Goal: Obtain resource: Download file/media

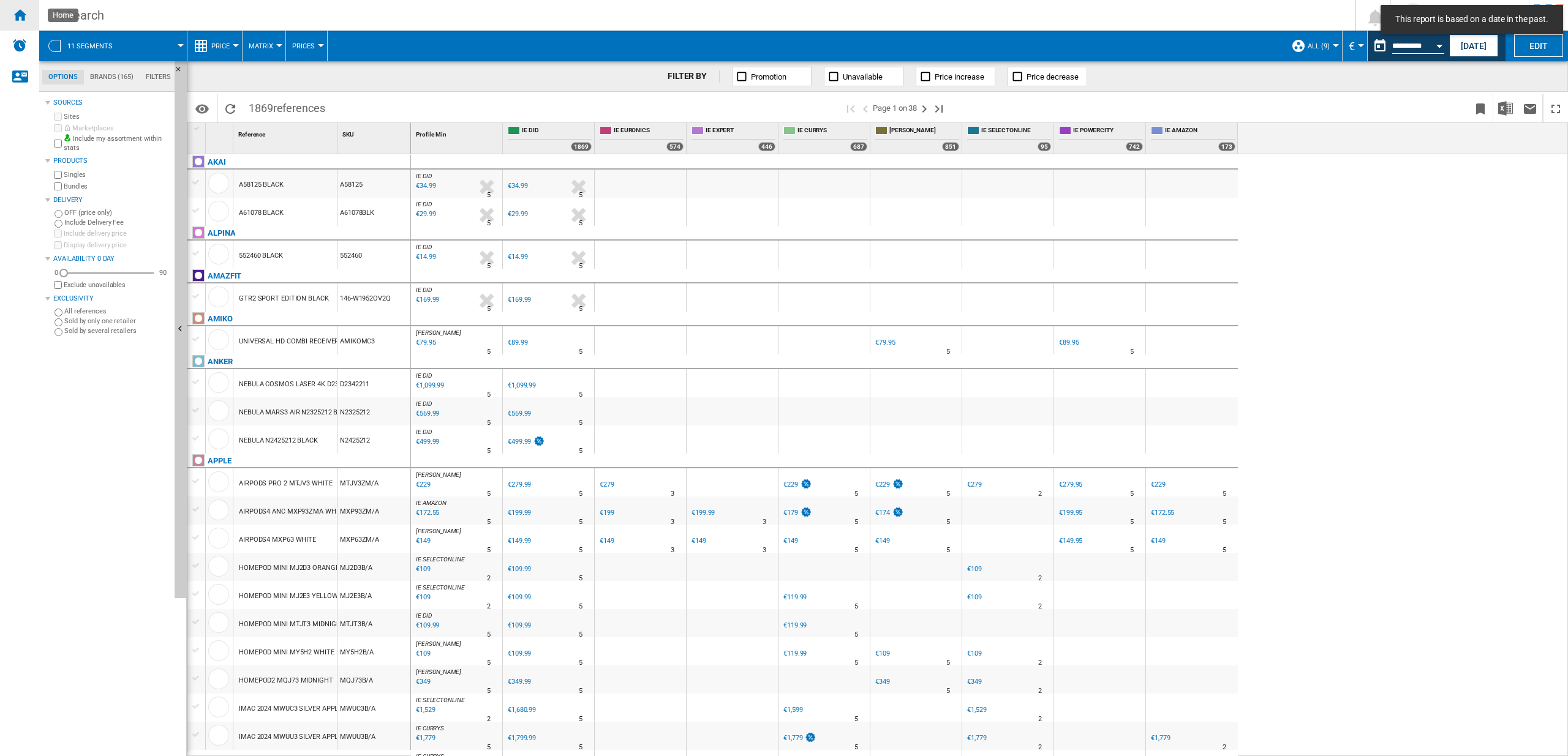
click at [23, 16] on ng-md-icon "Home" at bounding box center [20, 15] width 15 height 15
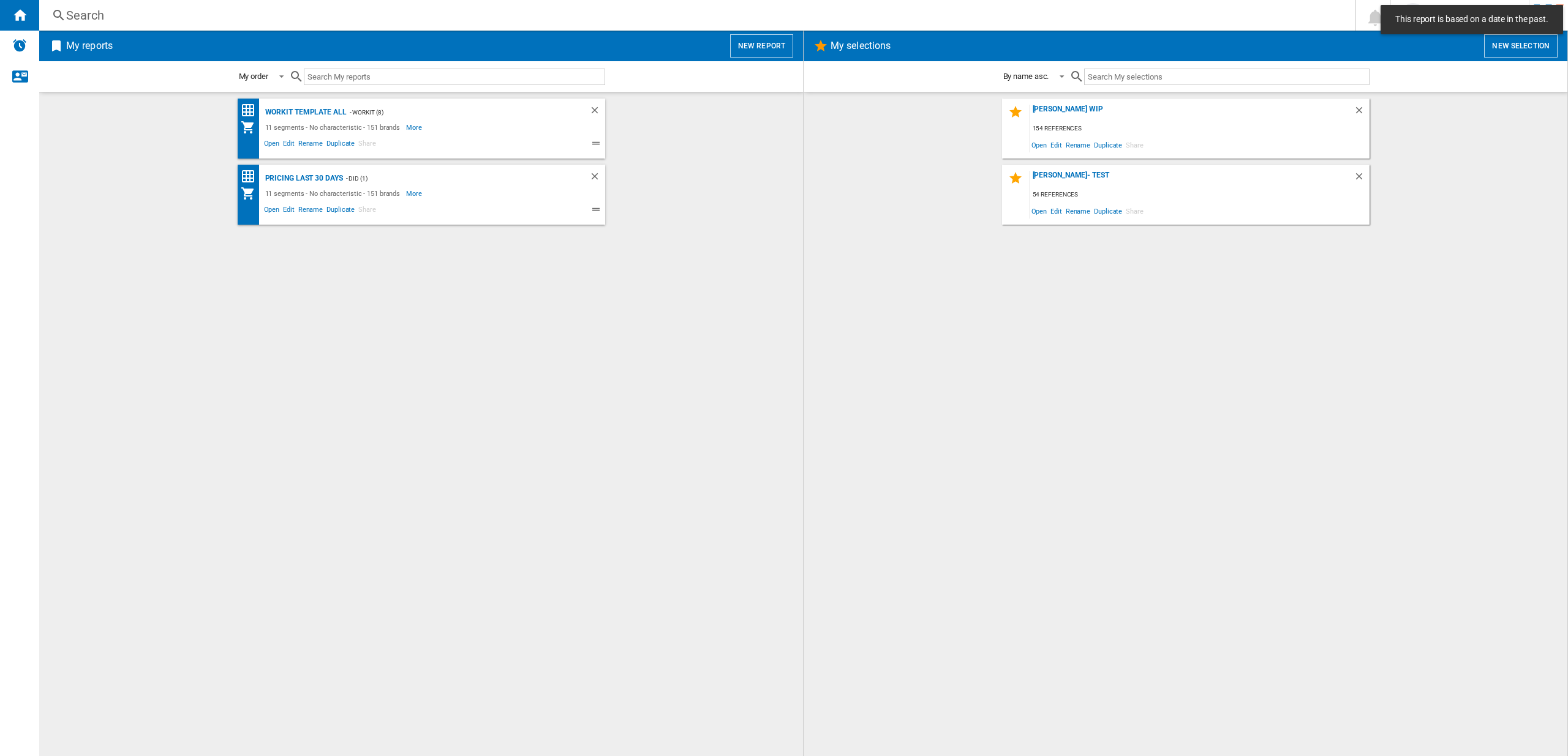
click at [758, 40] on button "New report" at bounding box center [761, 46] width 63 height 23
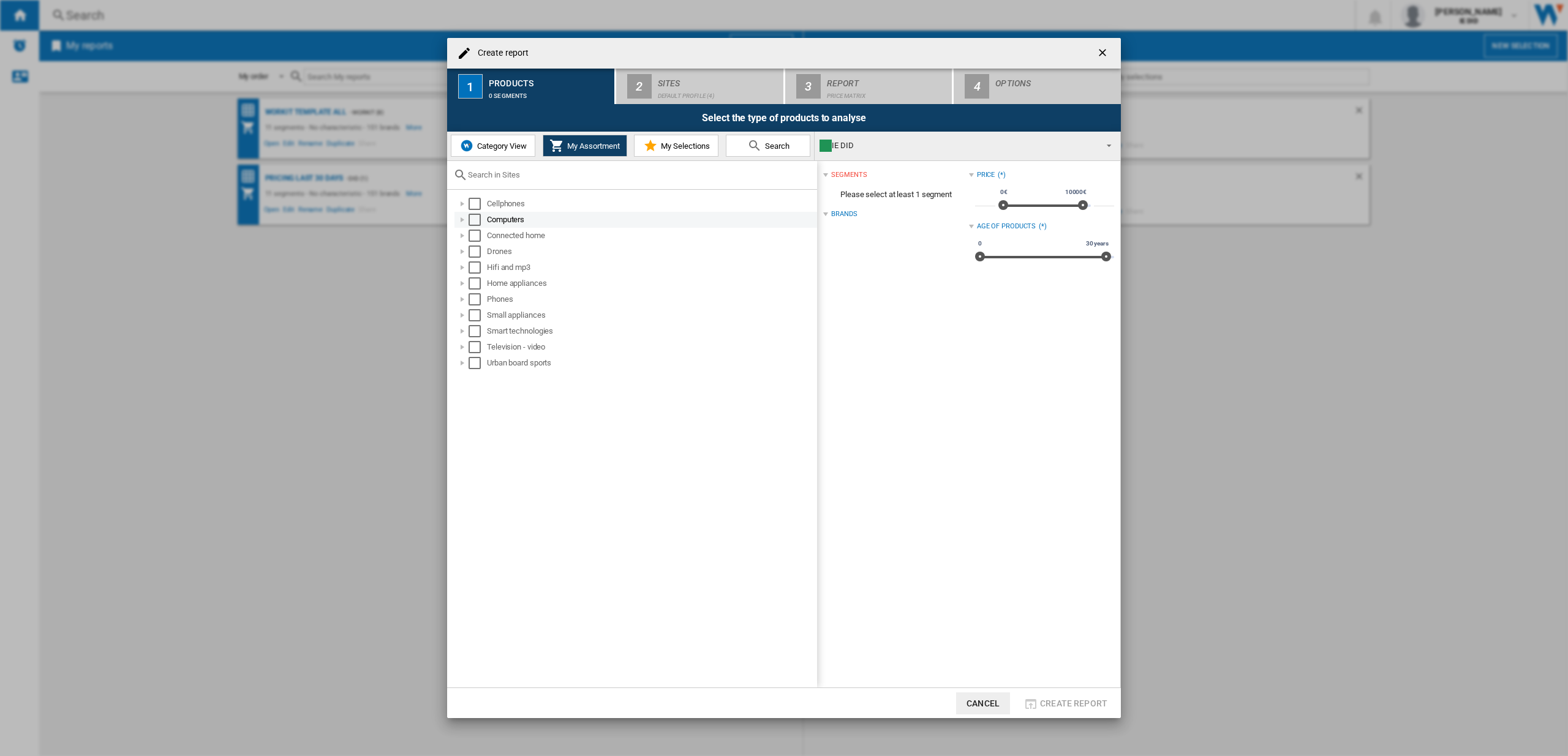
drag, startPoint x: 478, startPoint y: 205, endPoint x: 477, endPoint y: 220, distance: 15.0
click at [478, 205] on div "Select" at bounding box center [475, 204] width 12 height 12
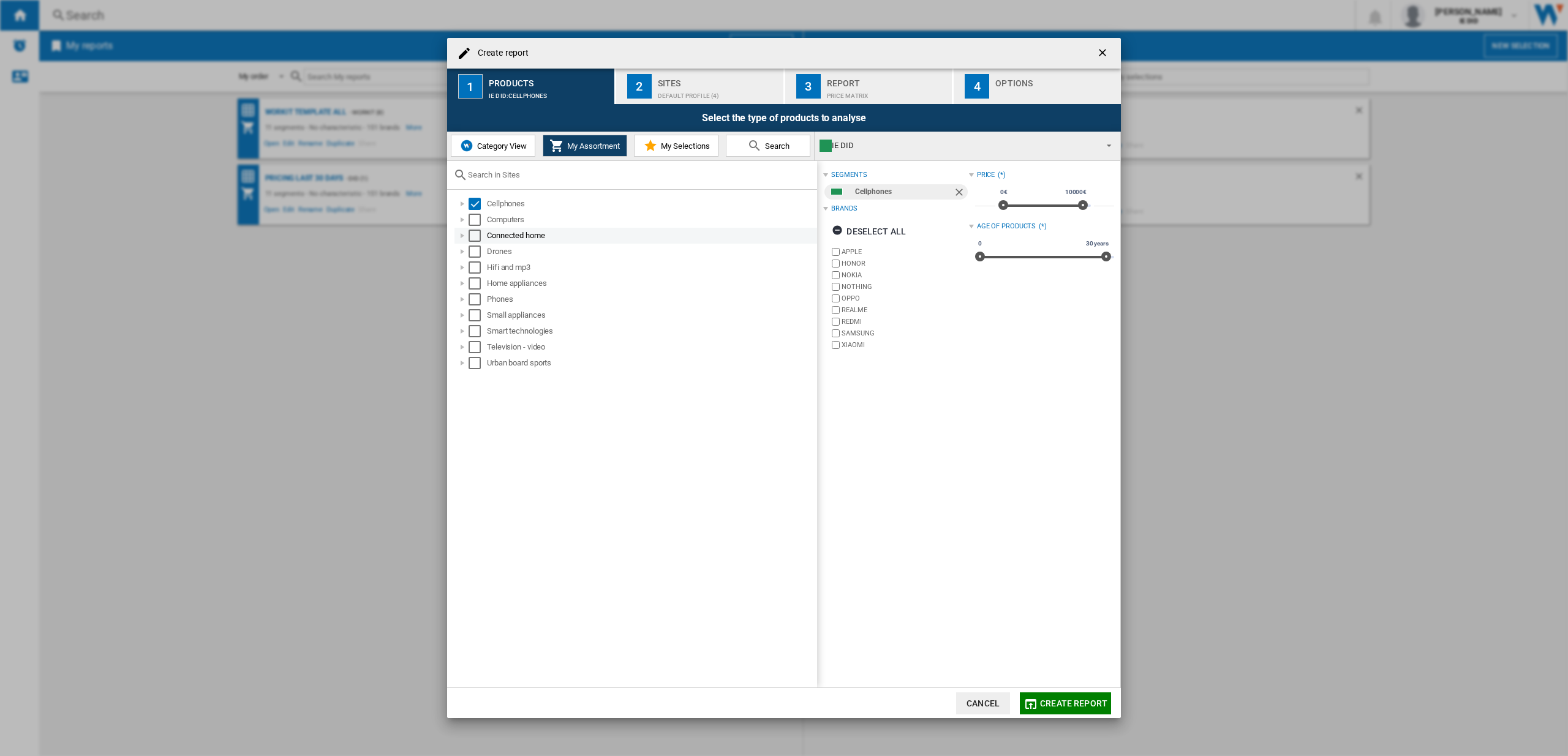
drag, startPoint x: 477, startPoint y: 220, endPoint x: 477, endPoint y: 232, distance: 12.0
click at [477, 220] on div "Select" at bounding box center [475, 220] width 12 height 12
drag, startPoint x: 476, startPoint y: 233, endPoint x: 479, endPoint y: 257, distance: 24.2
click at [476, 233] on div "Select" at bounding box center [475, 236] width 12 height 12
drag, startPoint x: 477, startPoint y: 250, endPoint x: 479, endPoint y: 262, distance: 12.2
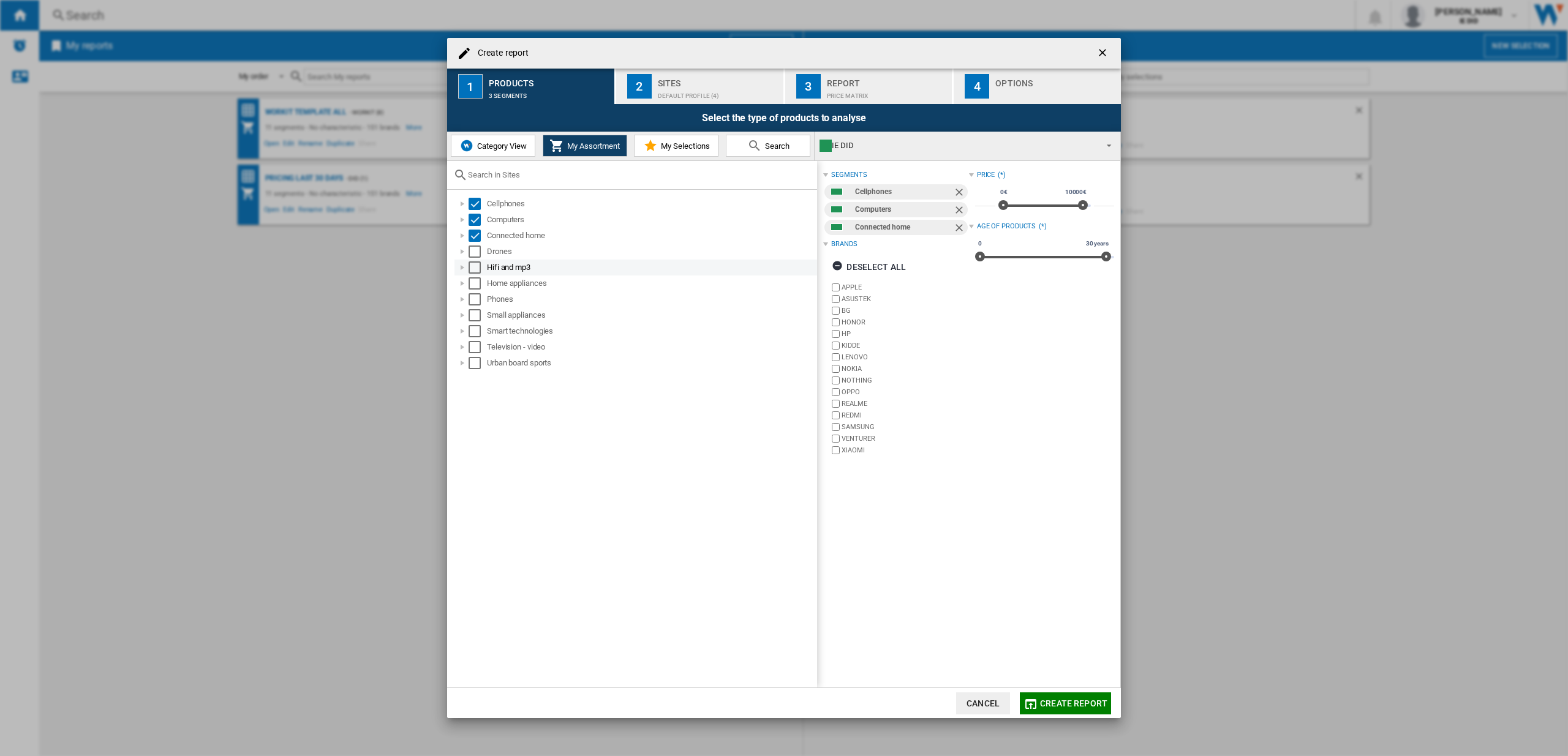
click at [477, 251] on div "Select" at bounding box center [475, 252] width 12 height 12
click at [478, 263] on div "Select" at bounding box center [475, 268] width 12 height 12
drag, startPoint x: 473, startPoint y: 278, endPoint x: 473, endPoint y: 294, distance: 16.0
click at [473, 279] on div "Select" at bounding box center [475, 284] width 12 height 12
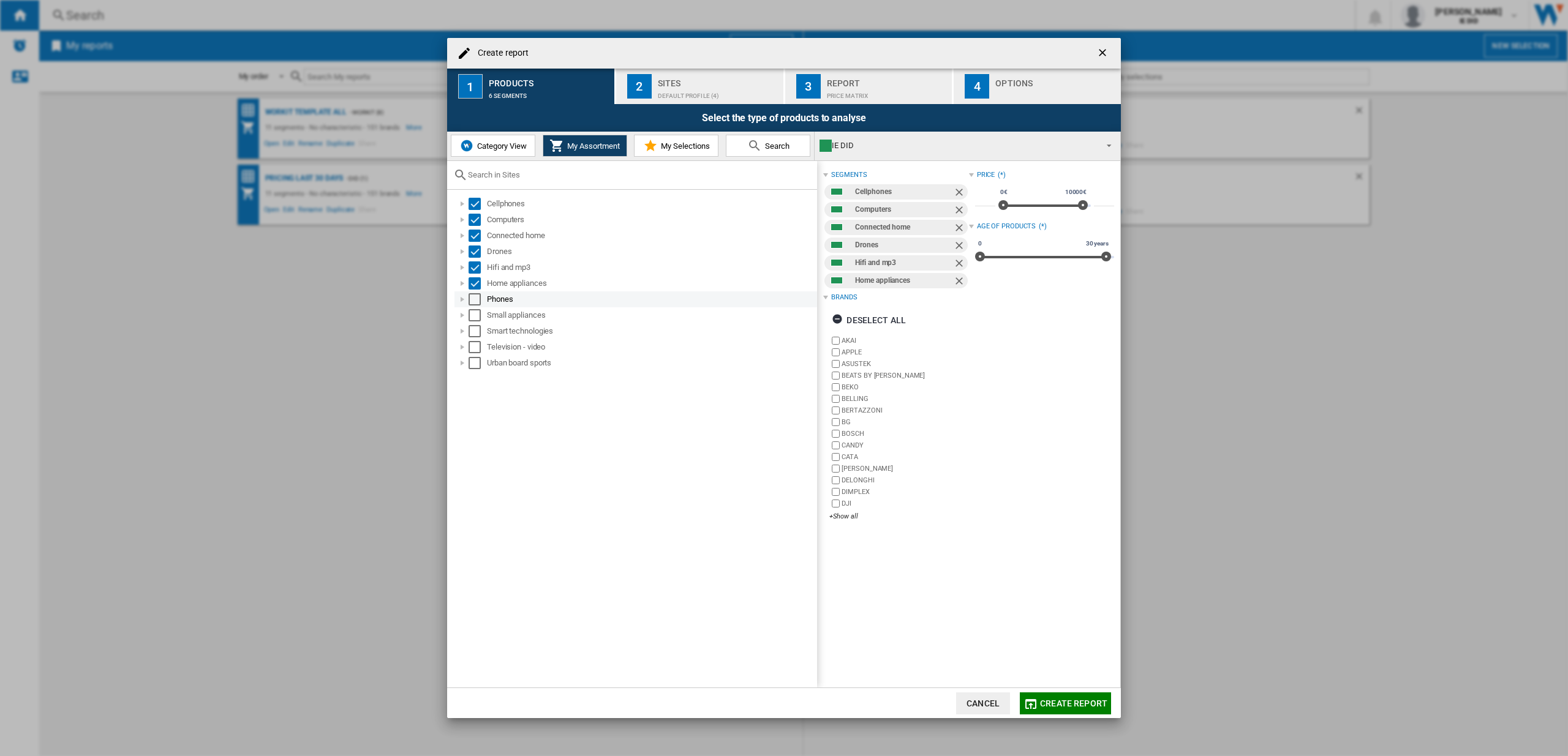
drag, startPoint x: 473, startPoint y: 294, endPoint x: 473, endPoint y: 309, distance: 15.0
click at [473, 294] on div "Select" at bounding box center [475, 300] width 12 height 12
drag, startPoint x: 471, startPoint y: 311, endPoint x: 476, endPoint y: 324, distance: 13.9
click at [472, 312] on div "Select" at bounding box center [475, 315] width 12 height 12
drag, startPoint x: 472, startPoint y: 331, endPoint x: 471, endPoint y: 348, distance: 17.0
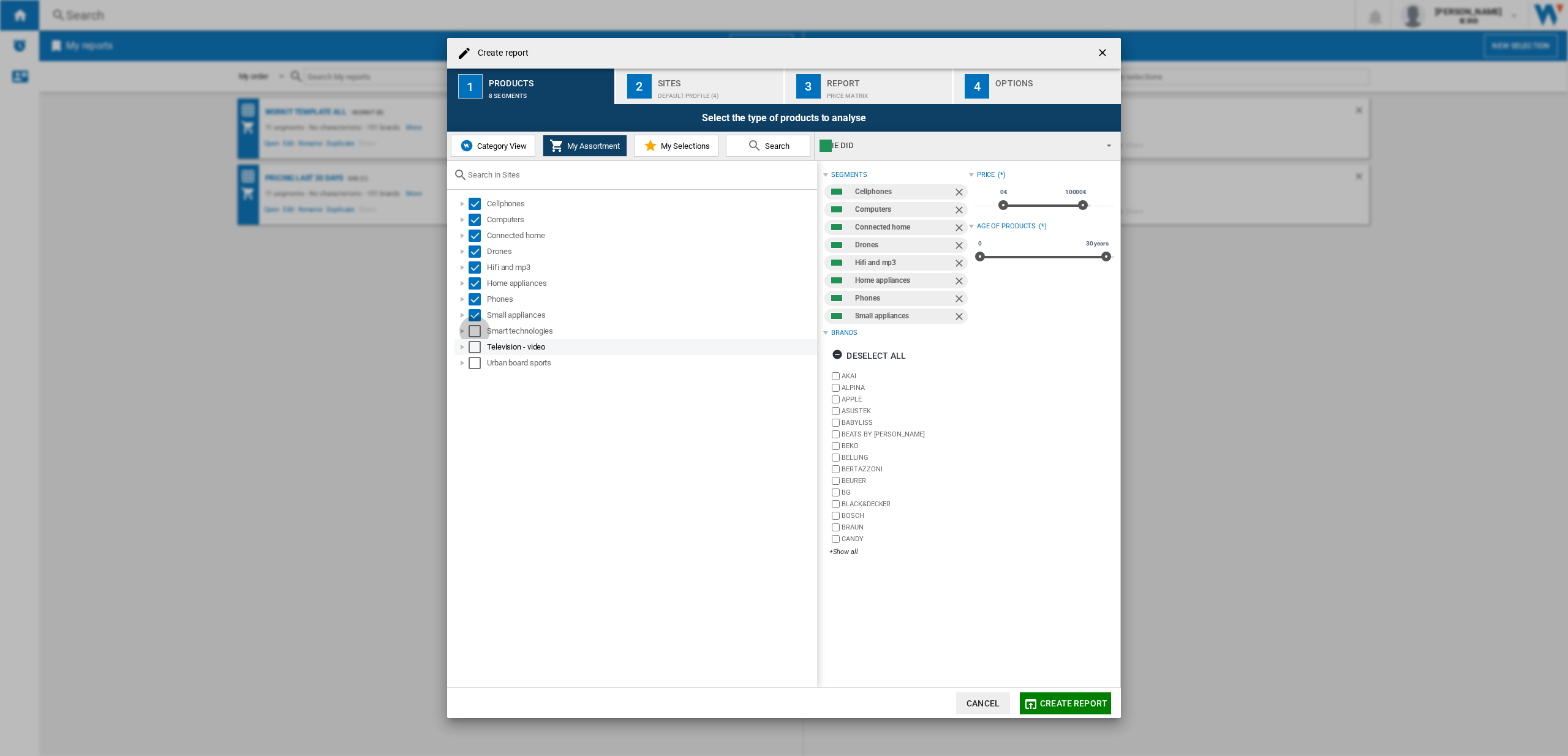
click at [472, 331] on div "Select" at bounding box center [475, 331] width 12 height 12
drag, startPoint x: 474, startPoint y: 346, endPoint x: 475, endPoint y: 359, distance: 13.0
click at [474, 347] on div "Select" at bounding box center [475, 347] width 12 height 12
drag, startPoint x: 474, startPoint y: 360, endPoint x: 562, endPoint y: 318, distance: 97.5
click at [474, 360] on div "Select" at bounding box center [475, 363] width 12 height 12
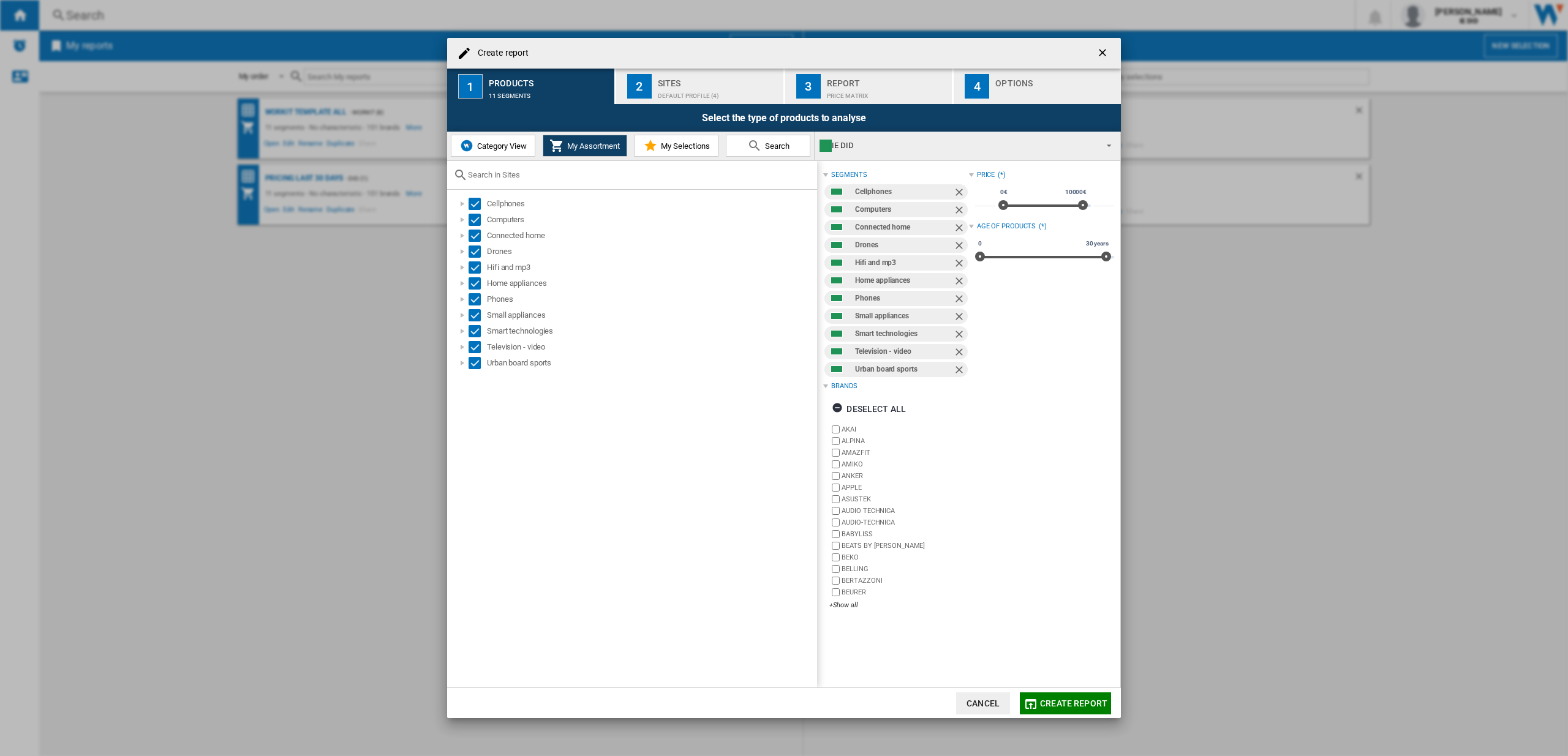
click at [675, 100] on button "2 Sites Default profile (4)" at bounding box center [700, 87] width 168 height 36
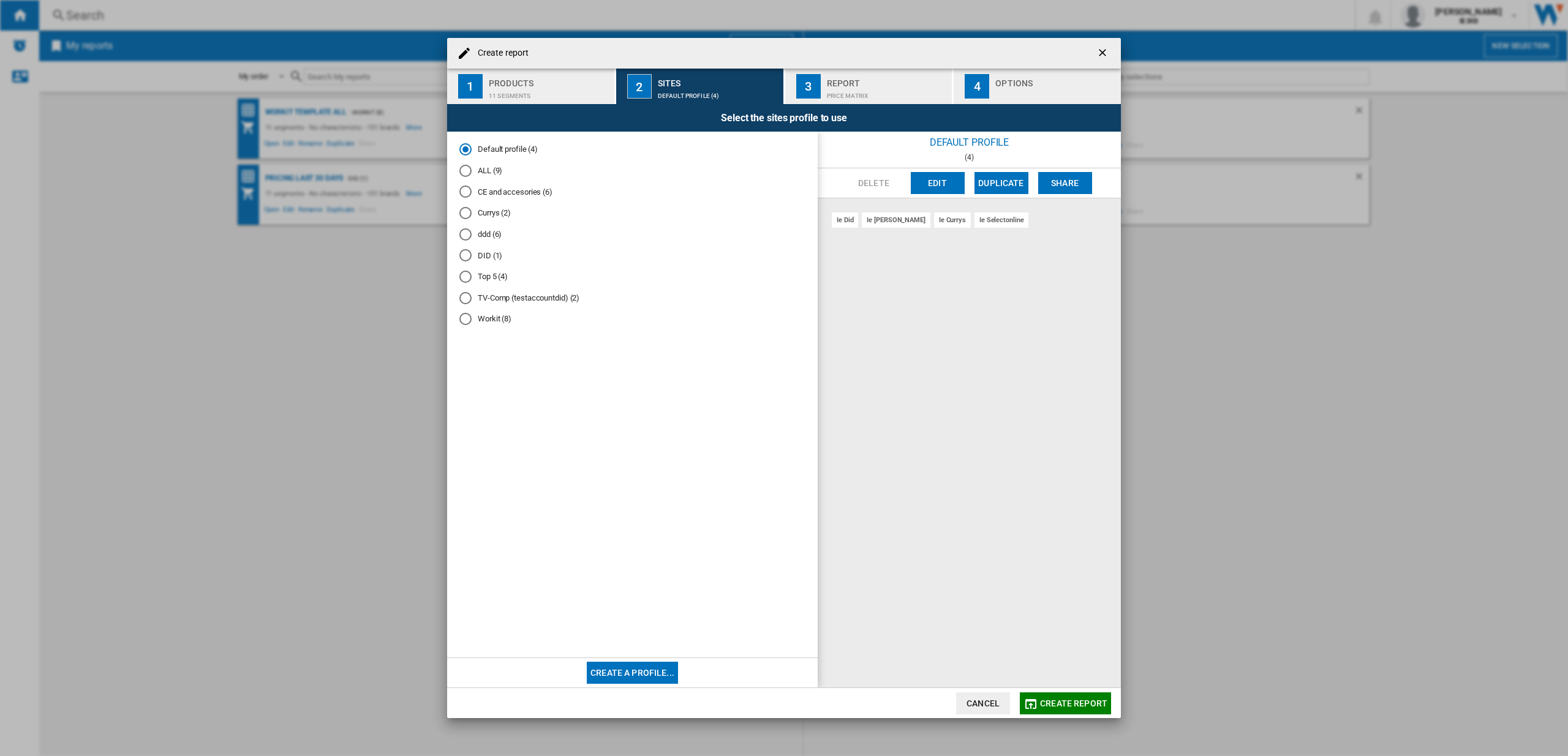
click at [466, 174] on div "ALL (9)" at bounding box center [466, 171] width 12 height 12
click at [1063, 707] on span "Create report" at bounding box center [1074, 704] width 68 height 10
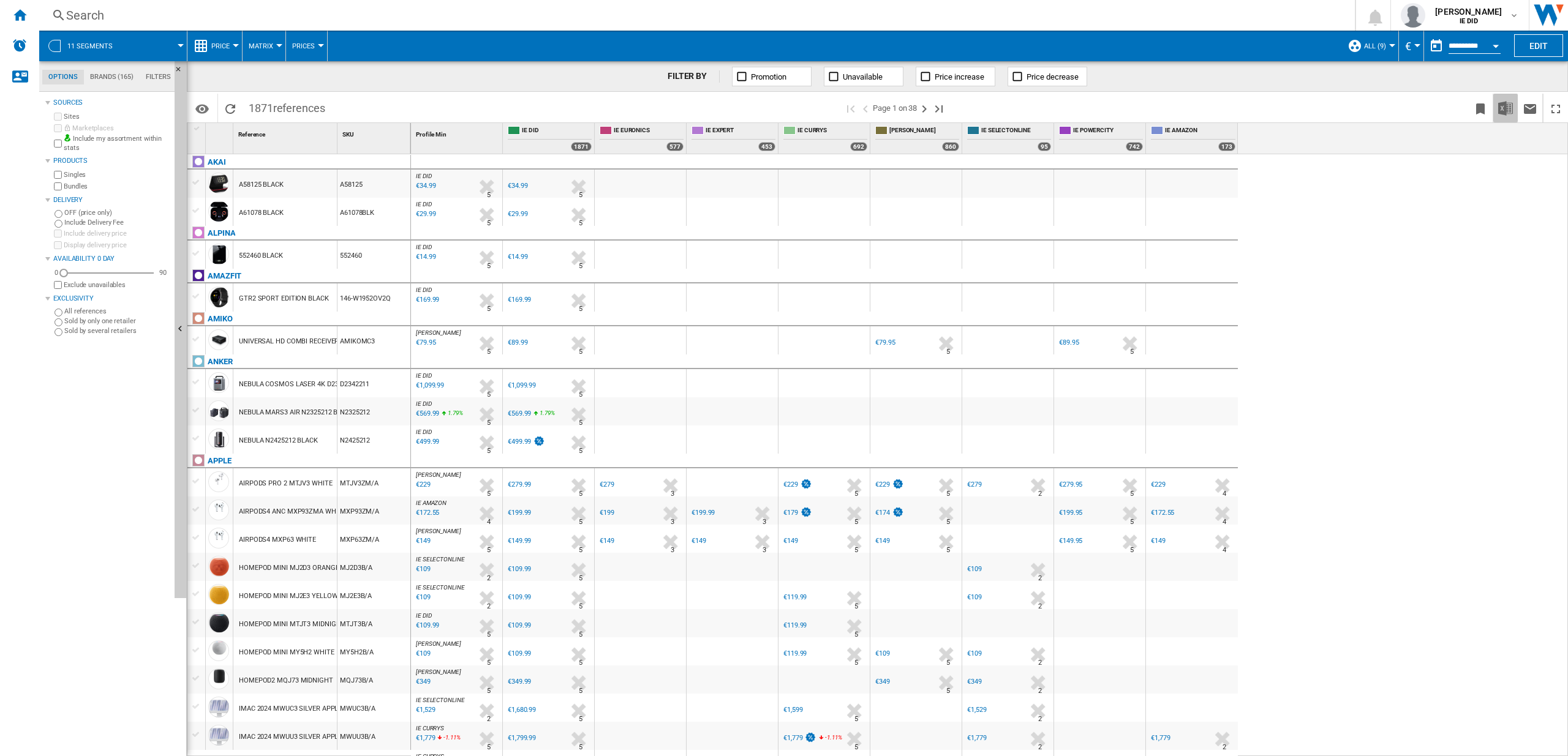
click at [1507, 112] on img "Download in Excel" at bounding box center [1506, 108] width 15 height 15
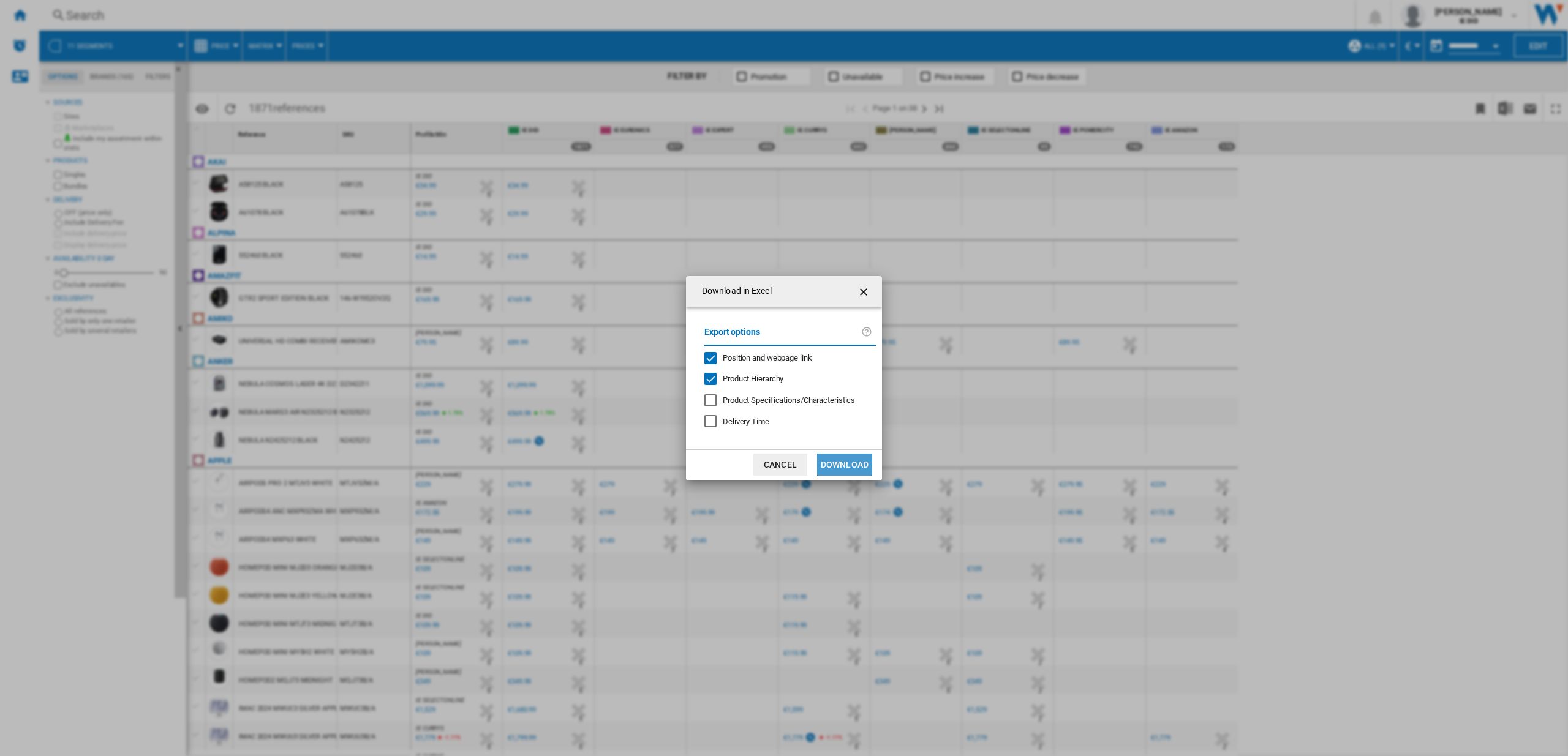
click at [840, 456] on button "Download" at bounding box center [845, 465] width 55 height 22
